Goal: Transaction & Acquisition: Purchase product/service

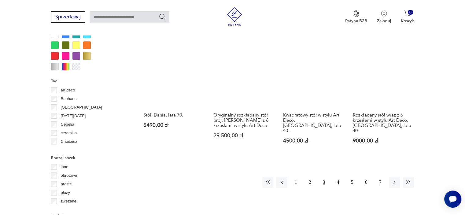
scroll to position [589, 0]
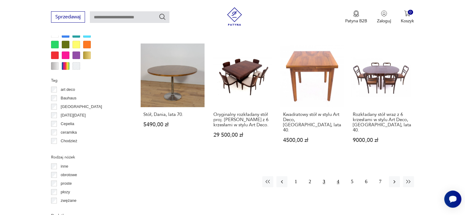
click at [337, 176] on button "4" at bounding box center [337, 181] width 11 height 11
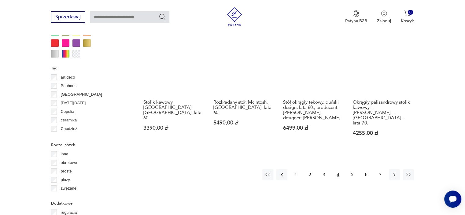
scroll to position [589, 0]
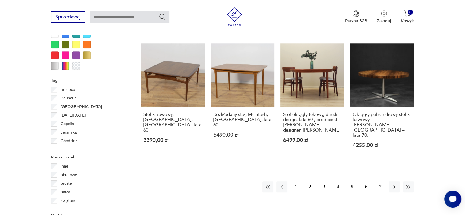
click at [353, 181] on button "5" at bounding box center [351, 186] width 11 height 11
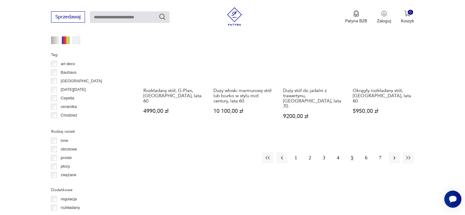
scroll to position [606, 0]
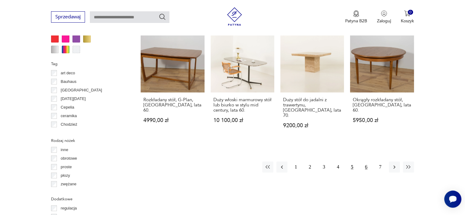
click at [363, 162] on button "6" at bounding box center [365, 166] width 11 height 11
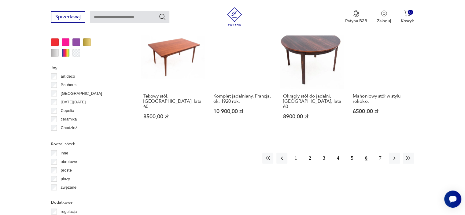
scroll to position [602, 0]
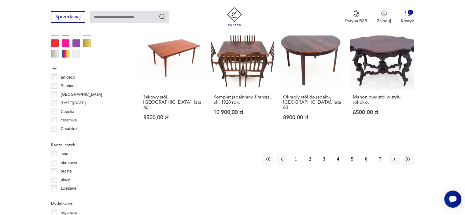
click at [380, 153] on button "7" at bounding box center [379, 158] width 11 height 11
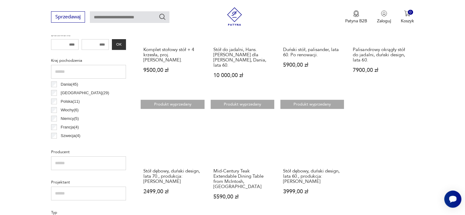
scroll to position [284, 0]
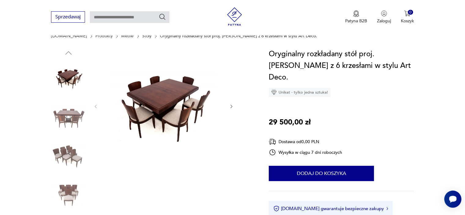
scroll to position [61, 0]
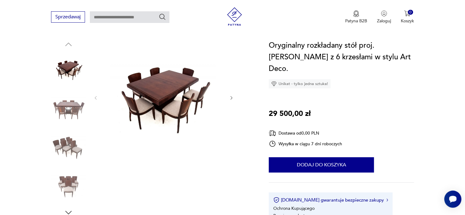
click at [71, 107] on img at bounding box center [68, 108] width 35 height 35
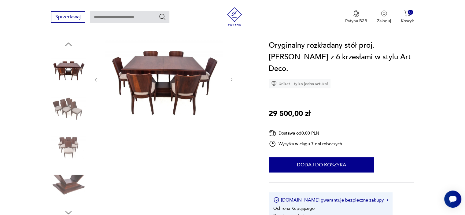
click at [70, 143] on img at bounding box center [68, 147] width 35 height 35
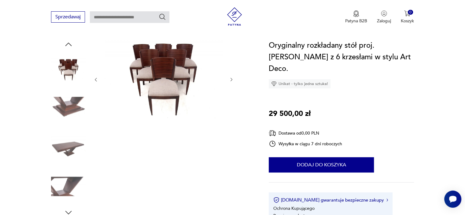
click at [71, 178] on img at bounding box center [68, 186] width 35 height 35
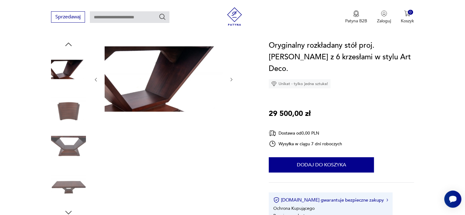
click at [72, 112] on img at bounding box center [68, 108] width 35 height 35
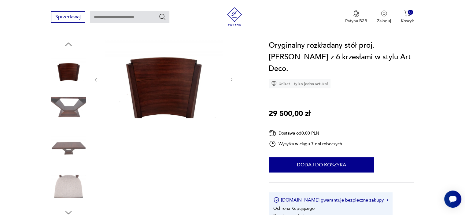
click at [73, 148] on img at bounding box center [68, 147] width 35 height 35
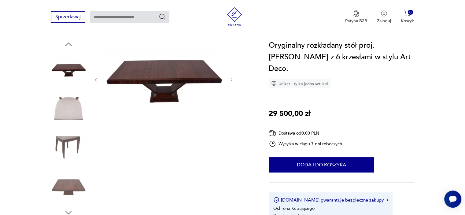
click at [70, 75] on img at bounding box center [68, 69] width 35 height 35
click at [230, 77] on icon "button" at bounding box center [231, 79] width 5 height 5
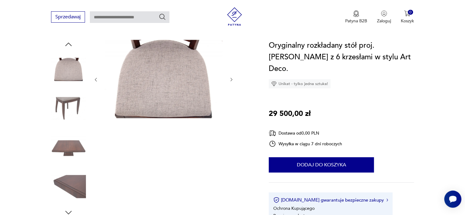
click at [230, 77] on icon "button" at bounding box center [231, 79] width 5 height 5
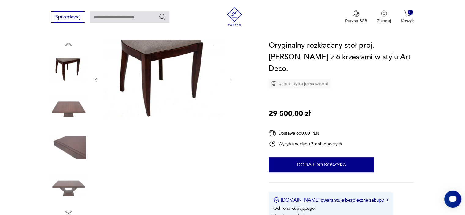
click at [230, 77] on icon "button" at bounding box center [231, 79] width 5 height 5
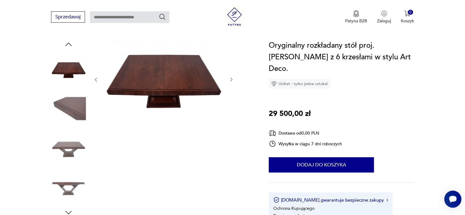
click at [230, 77] on icon "button" at bounding box center [231, 79] width 5 height 5
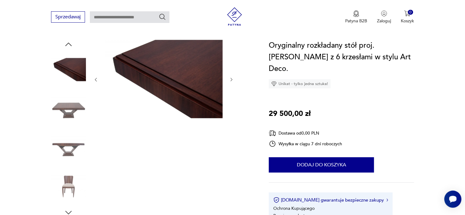
click at [230, 77] on icon "button" at bounding box center [231, 79] width 5 height 5
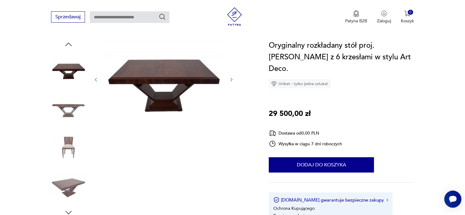
click at [230, 77] on icon "button" at bounding box center [231, 79] width 5 height 5
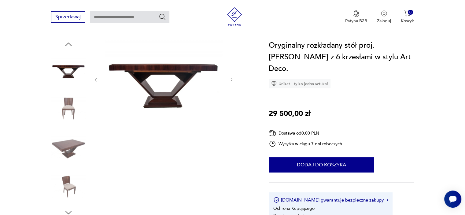
click at [230, 77] on icon "button" at bounding box center [231, 79] width 5 height 5
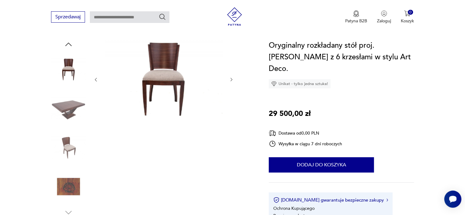
click at [230, 77] on icon "button" at bounding box center [231, 79] width 5 height 5
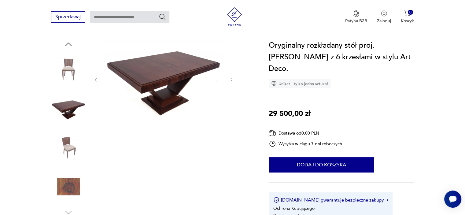
click at [230, 77] on icon "button" at bounding box center [231, 79] width 5 height 5
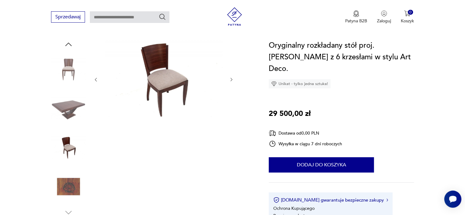
click at [230, 77] on icon "button" at bounding box center [231, 79] width 5 height 5
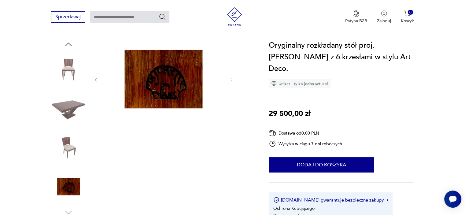
click at [98, 75] on div at bounding box center [163, 80] width 140 height 80
click at [96, 80] on icon "button" at bounding box center [95, 79] width 5 height 5
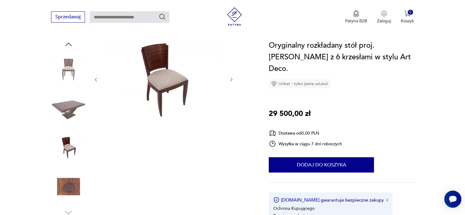
click at [96, 80] on icon "button" at bounding box center [95, 79] width 5 height 5
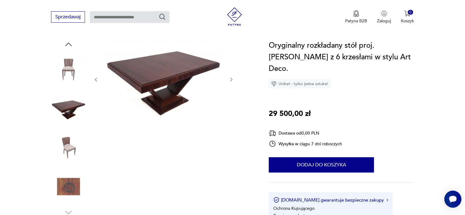
click at [96, 80] on icon "button" at bounding box center [95, 79] width 5 height 5
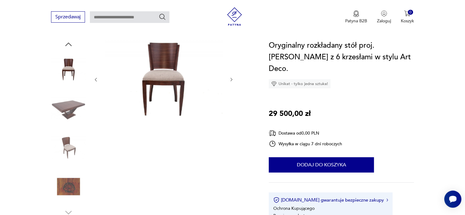
click at [233, 79] on icon "button" at bounding box center [231, 79] width 5 height 5
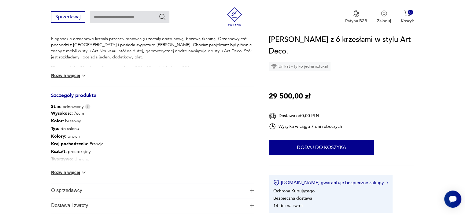
scroll to position [293, 0]
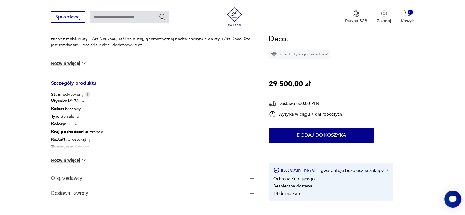
click at [75, 161] on button "Rozwiń więcej" at bounding box center [68, 160] width 35 height 6
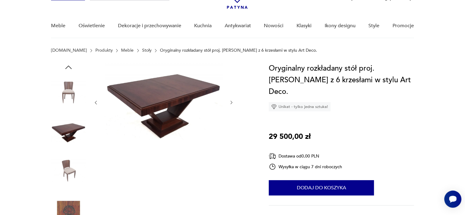
scroll to position [49, 0]
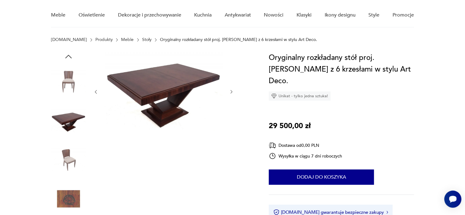
click at [171, 95] on img at bounding box center [163, 91] width 118 height 78
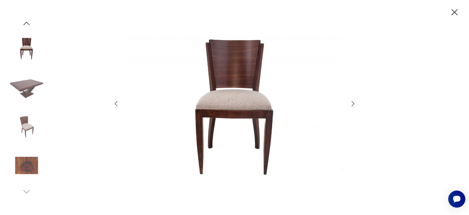
click at [352, 101] on icon "button" at bounding box center [353, 103] width 3 height 5
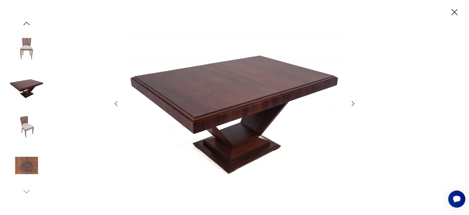
click at [352, 101] on icon "button" at bounding box center [353, 103] width 3 height 5
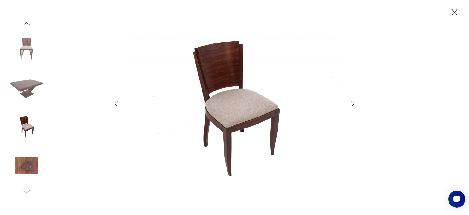
click at [352, 101] on icon "button" at bounding box center [353, 103] width 3 height 5
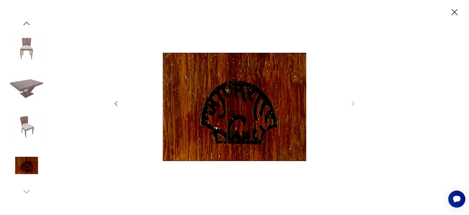
click at [119, 104] on icon "button" at bounding box center [115, 103] width 7 height 7
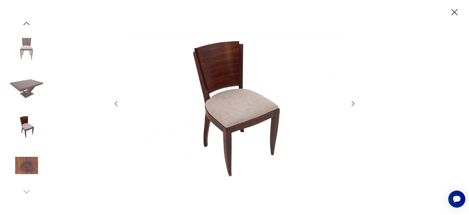
click at [119, 104] on icon "button" at bounding box center [115, 103] width 7 height 7
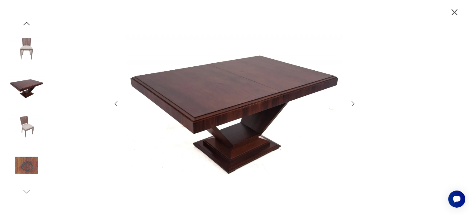
click at [119, 104] on icon "button" at bounding box center [115, 103] width 7 height 7
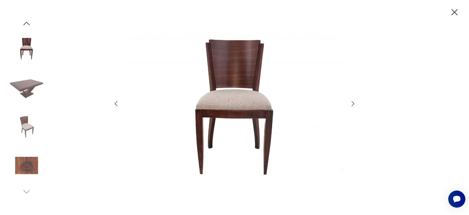
click at [119, 104] on icon "button" at bounding box center [115, 103] width 7 height 7
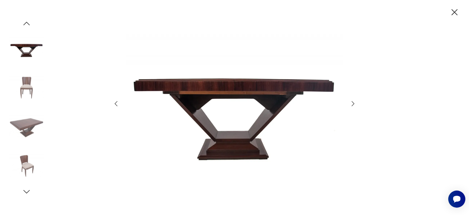
click at [119, 105] on icon "button" at bounding box center [115, 103] width 7 height 7
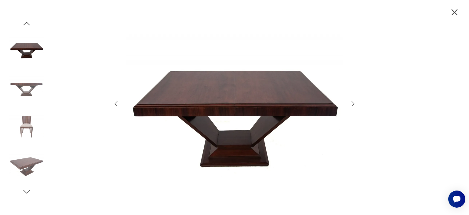
click at [119, 105] on icon "button" at bounding box center [115, 103] width 7 height 7
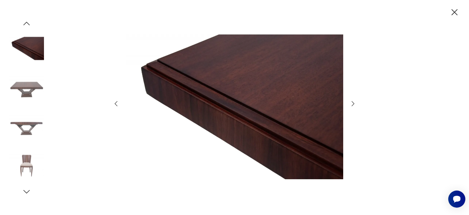
click at [119, 105] on icon "button" at bounding box center [115, 103] width 7 height 7
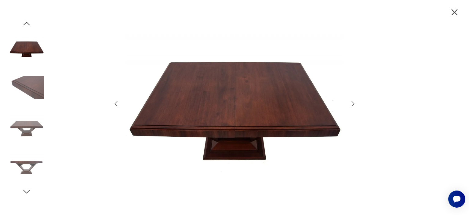
drag, startPoint x: 455, startPoint y: 6, endPoint x: 454, endPoint y: 10, distance: 4.7
click at [454, 10] on div at bounding box center [234, 107] width 469 height 215
click at [454, 10] on icon "button" at bounding box center [454, 12] width 11 height 11
